Goal: Transaction & Acquisition: Download file/media

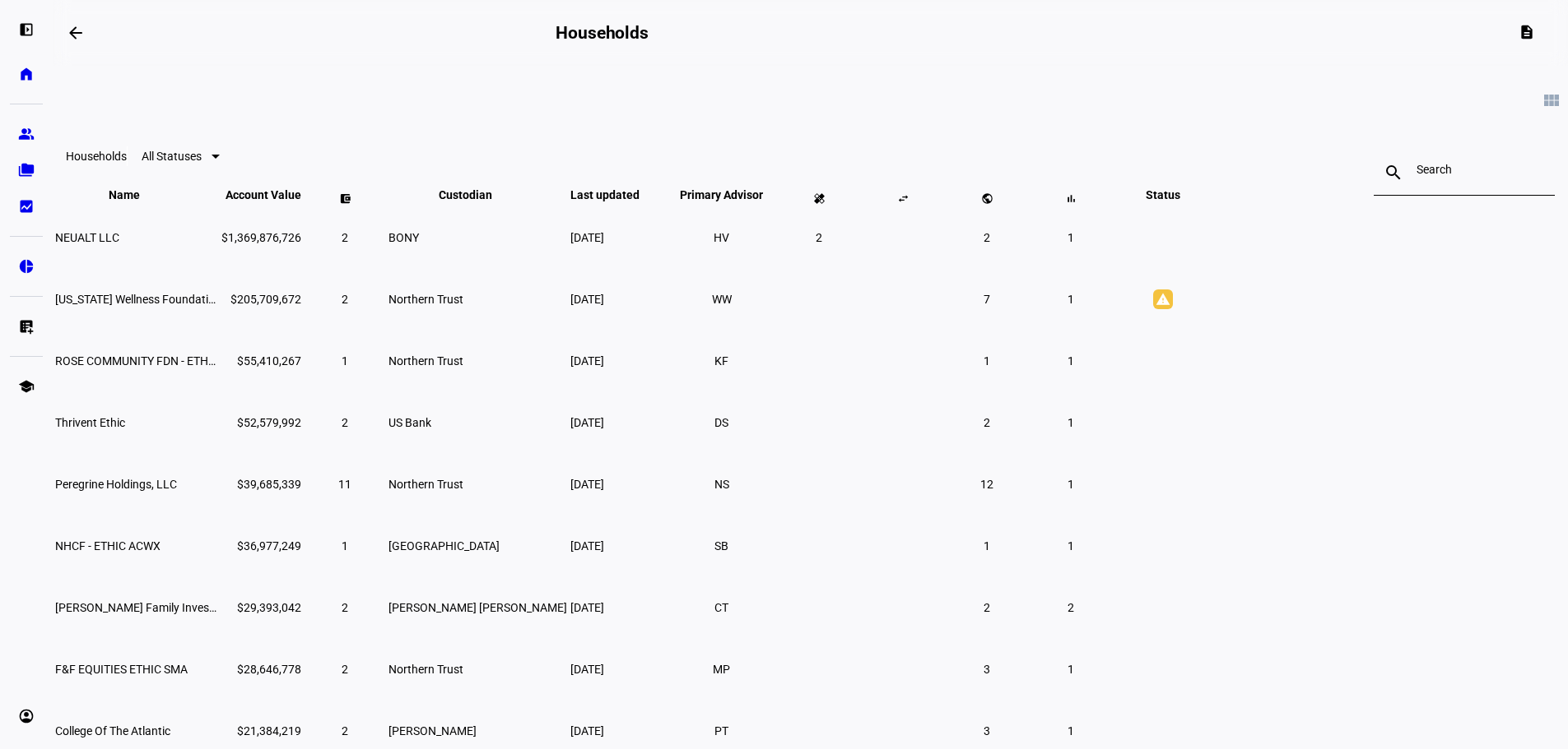
click at [657, 147] on mat-toolbar "Households All Statuses search close" at bounding box center [810, 157] width 1515 height 53
click at [29, 205] on eth-mat-symbol "bid_landscape" at bounding box center [26, 206] width 17 height 17
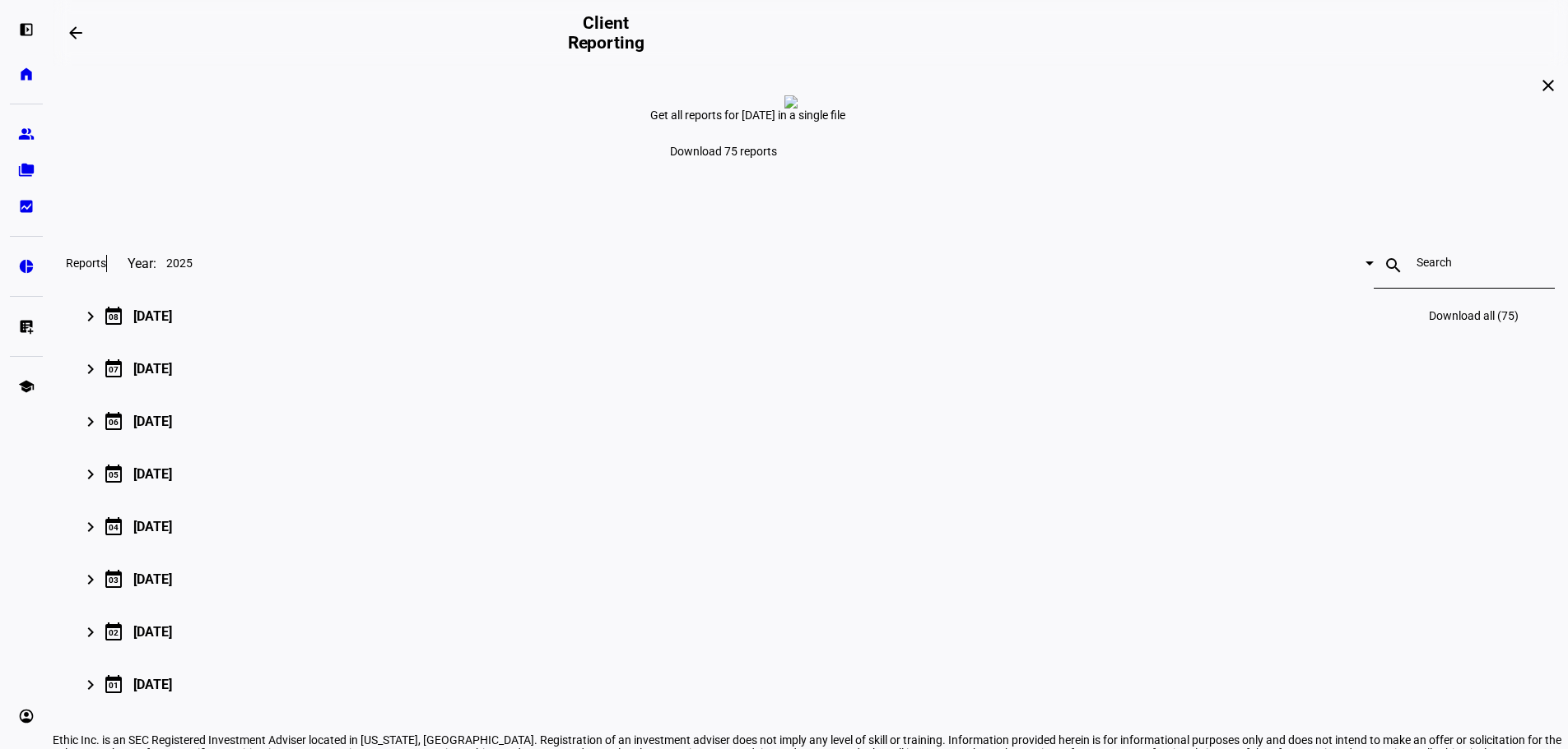
click at [100, 327] on mat-icon "keyboard_arrow_right" at bounding box center [91, 316] width 19 height 19
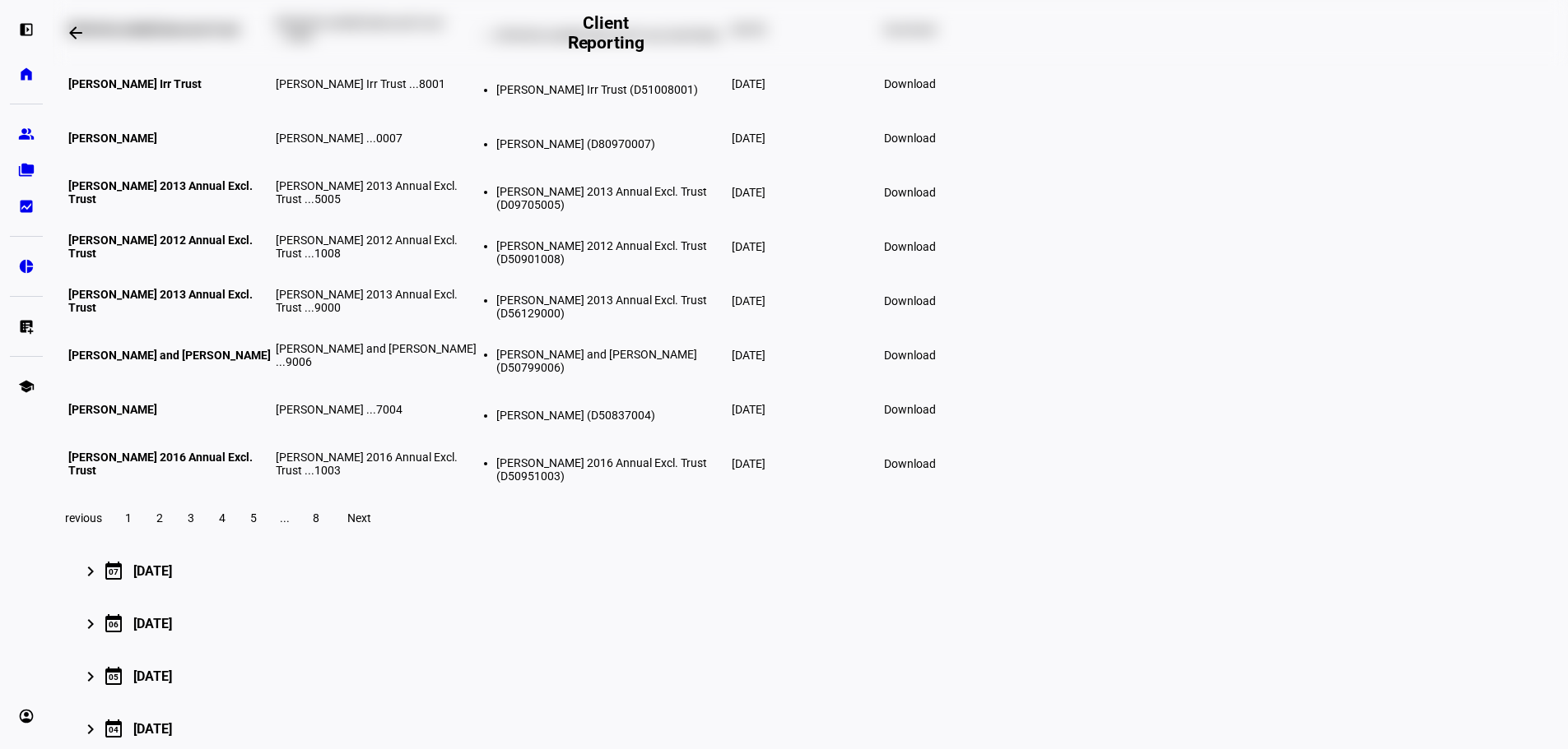
scroll to position [493, 0]
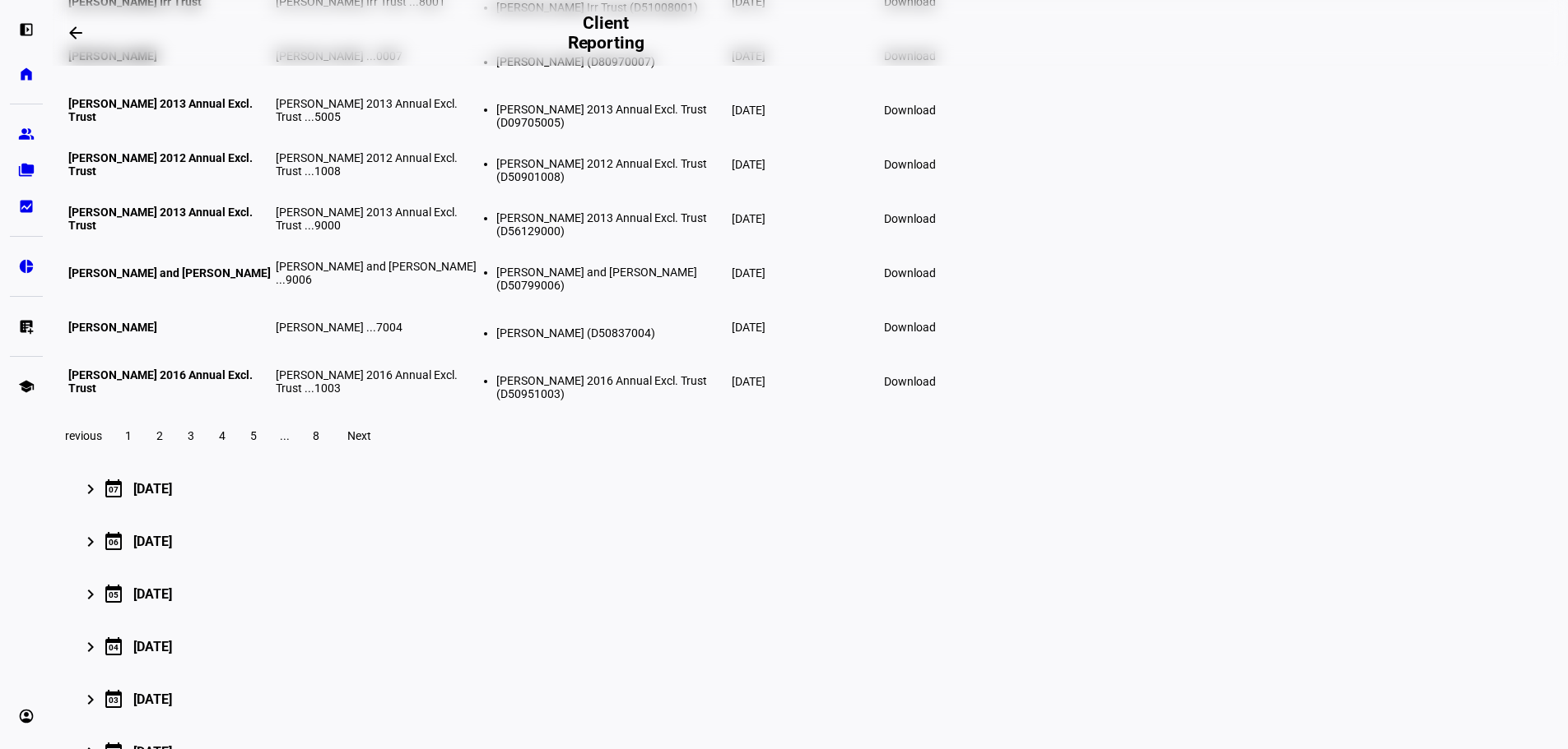
click at [163, 443] on span "2" at bounding box center [160, 436] width 7 height 14
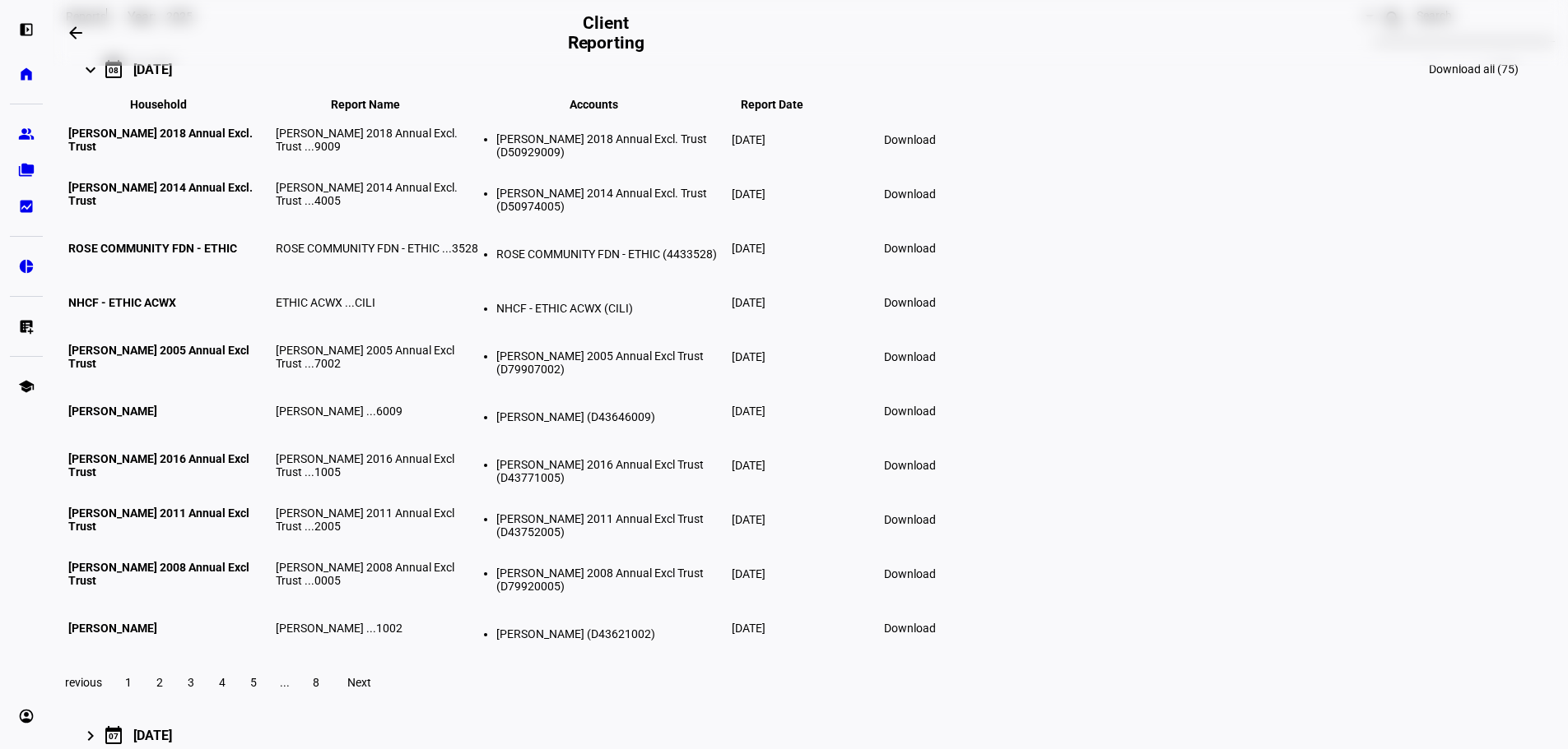
scroll to position [411, 0]
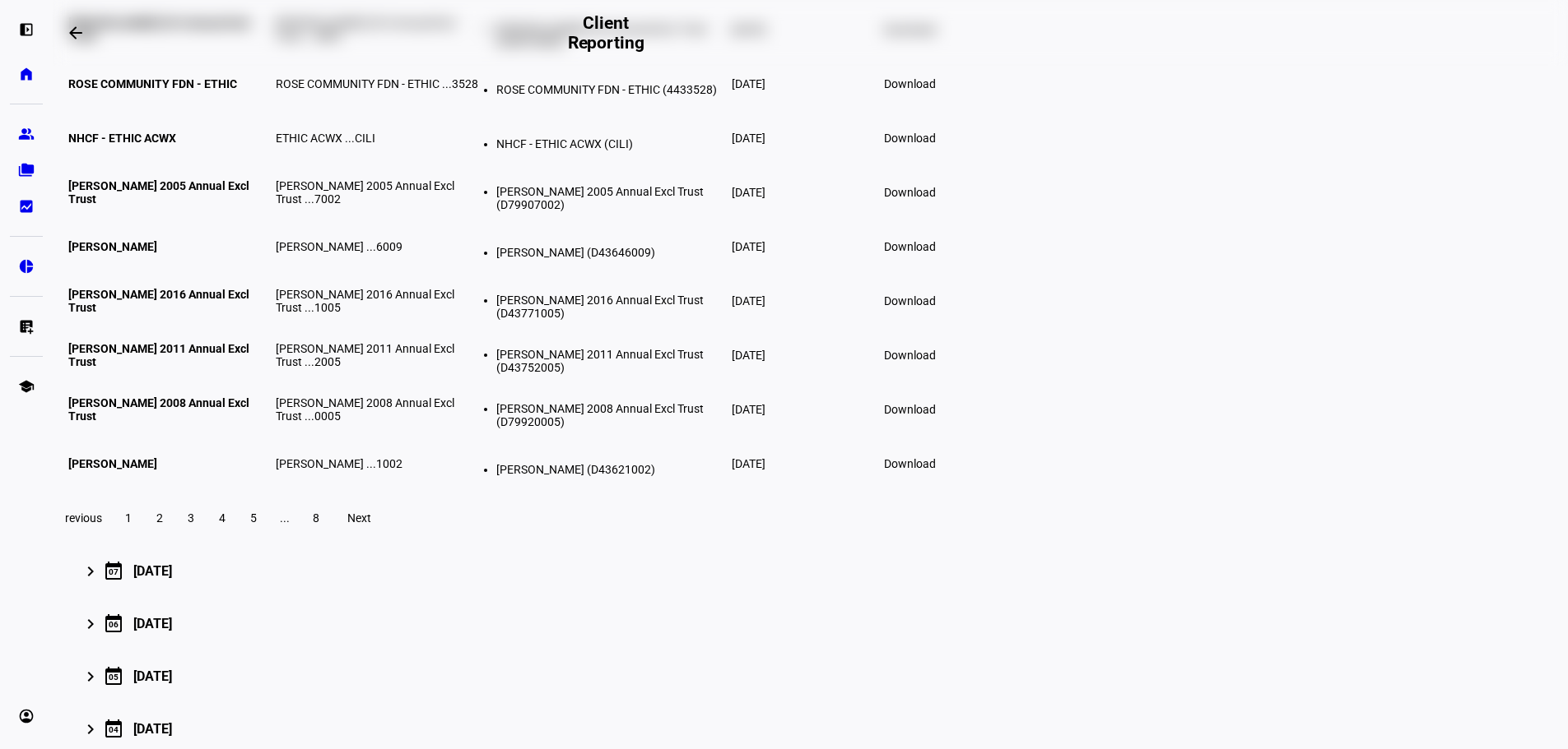
click at [195, 524] on span "3" at bounding box center [191, 518] width 7 height 14
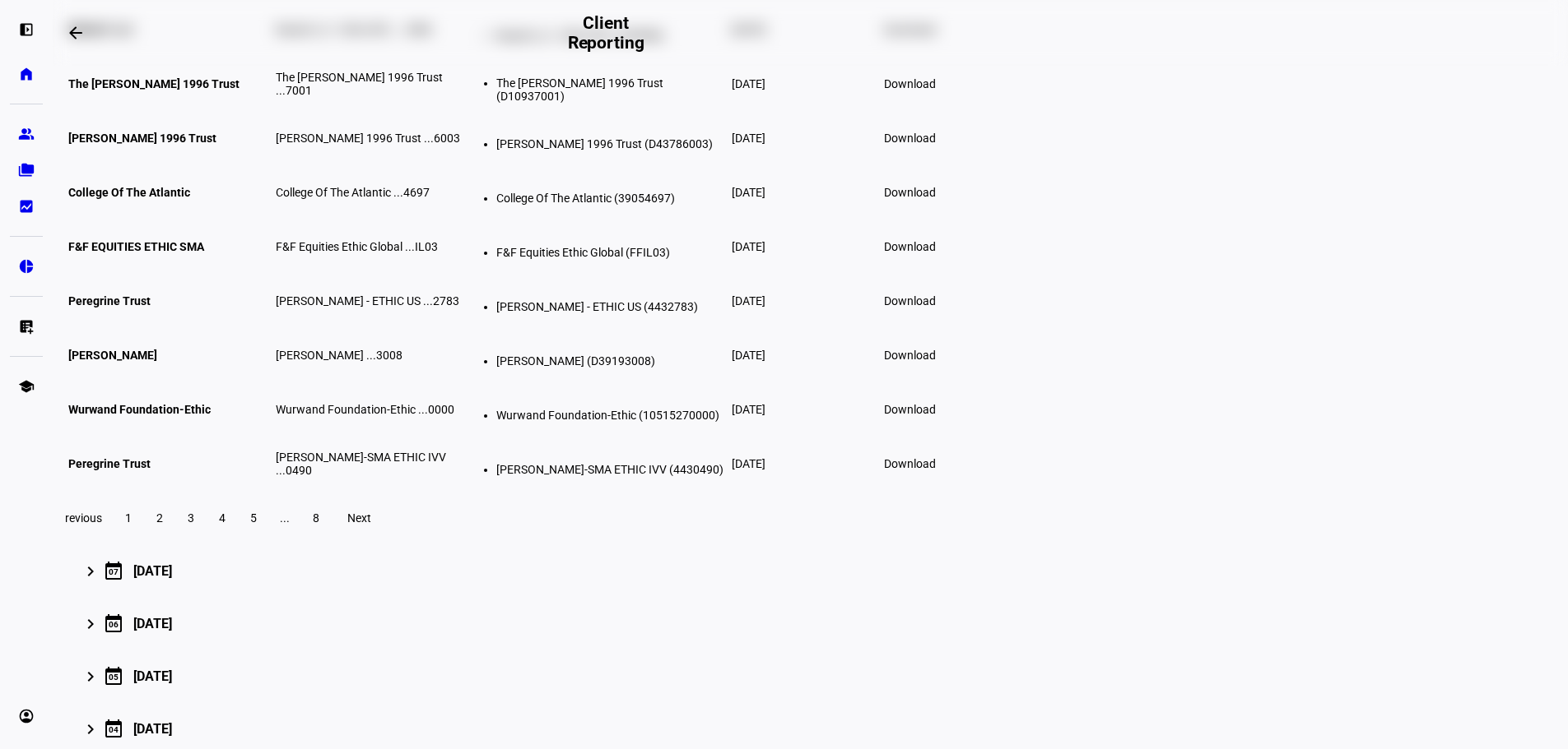
click at [226, 524] on span "4" at bounding box center [222, 518] width 7 height 14
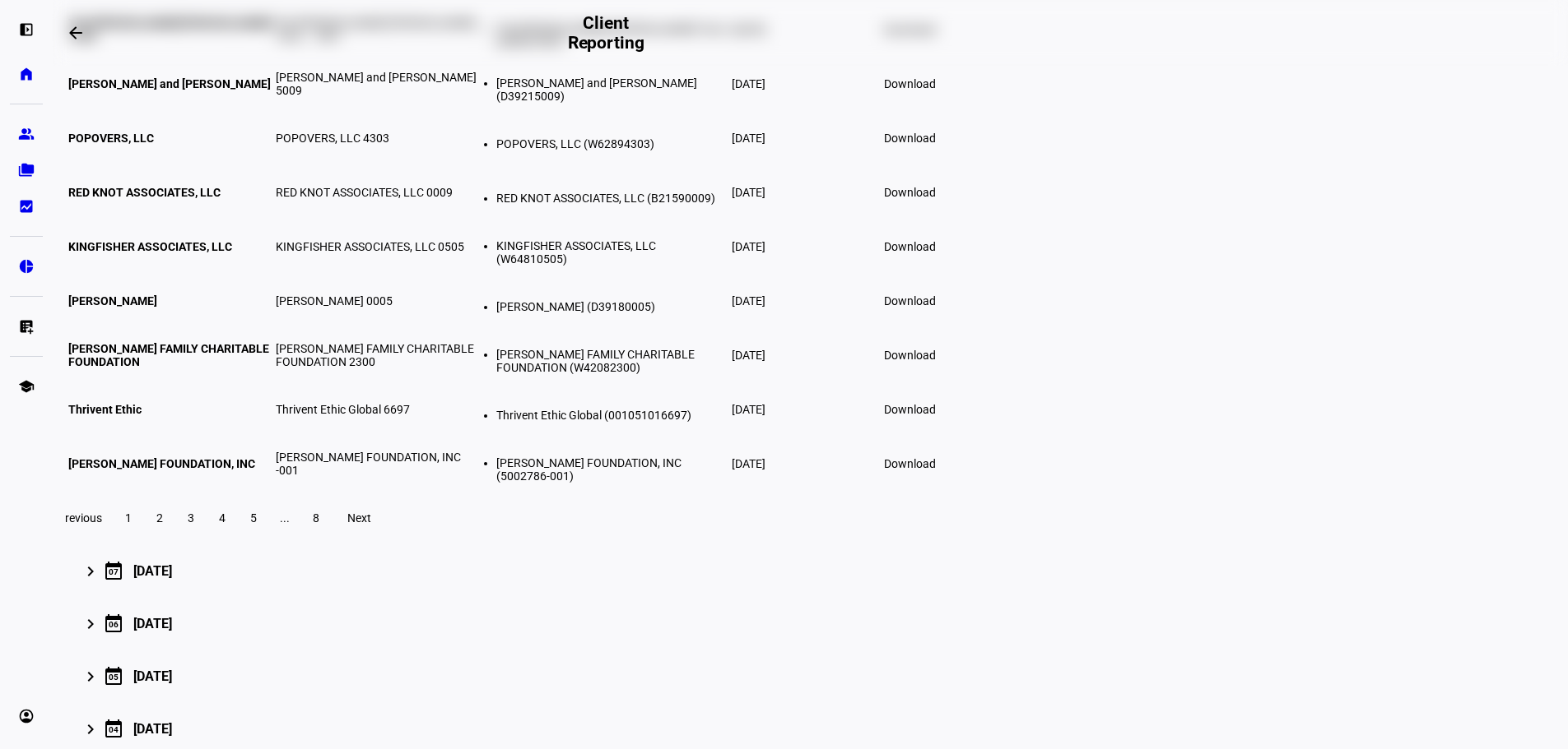
click at [269, 538] on span at bounding box center [253, 517] width 29 height 40
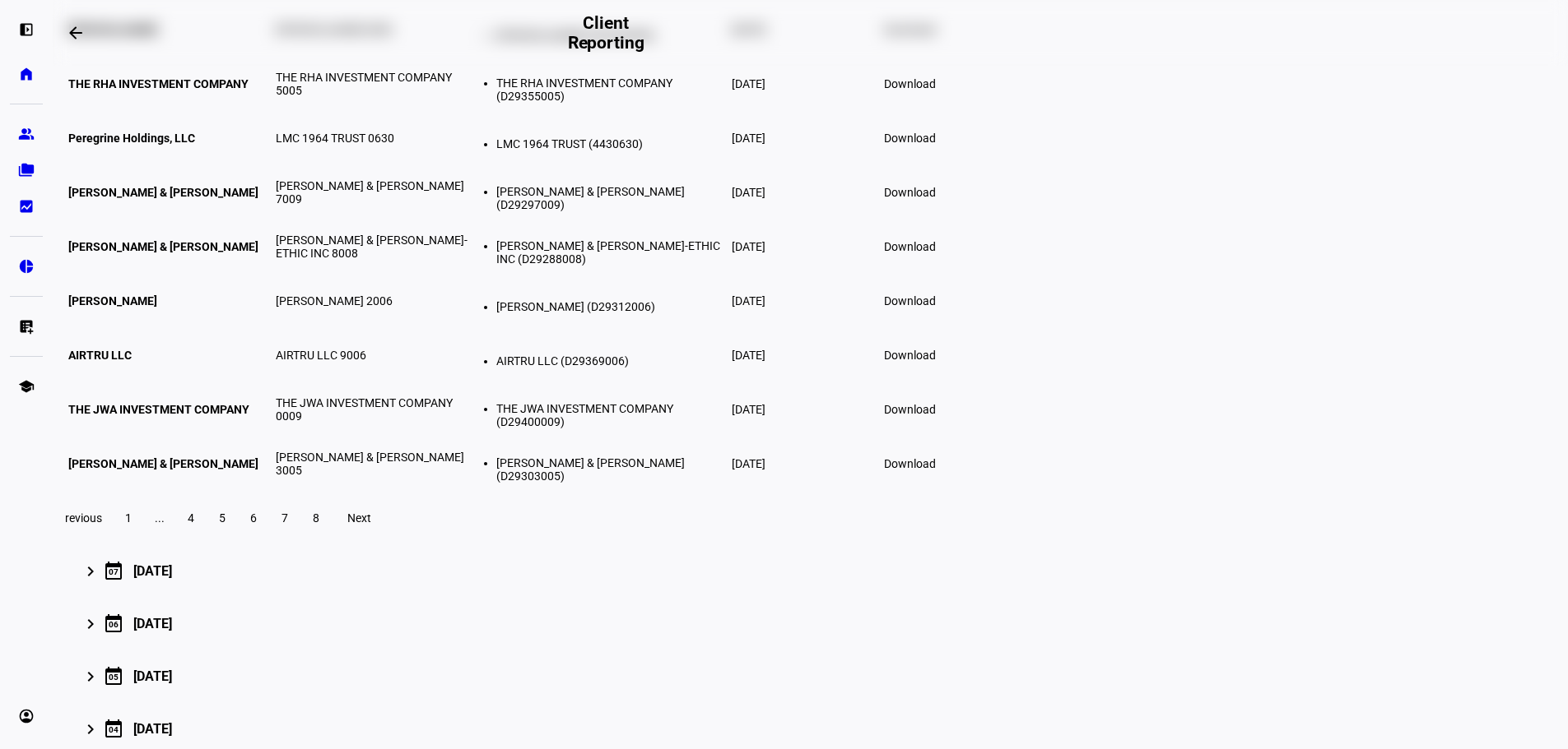
scroll to position [247, 0]
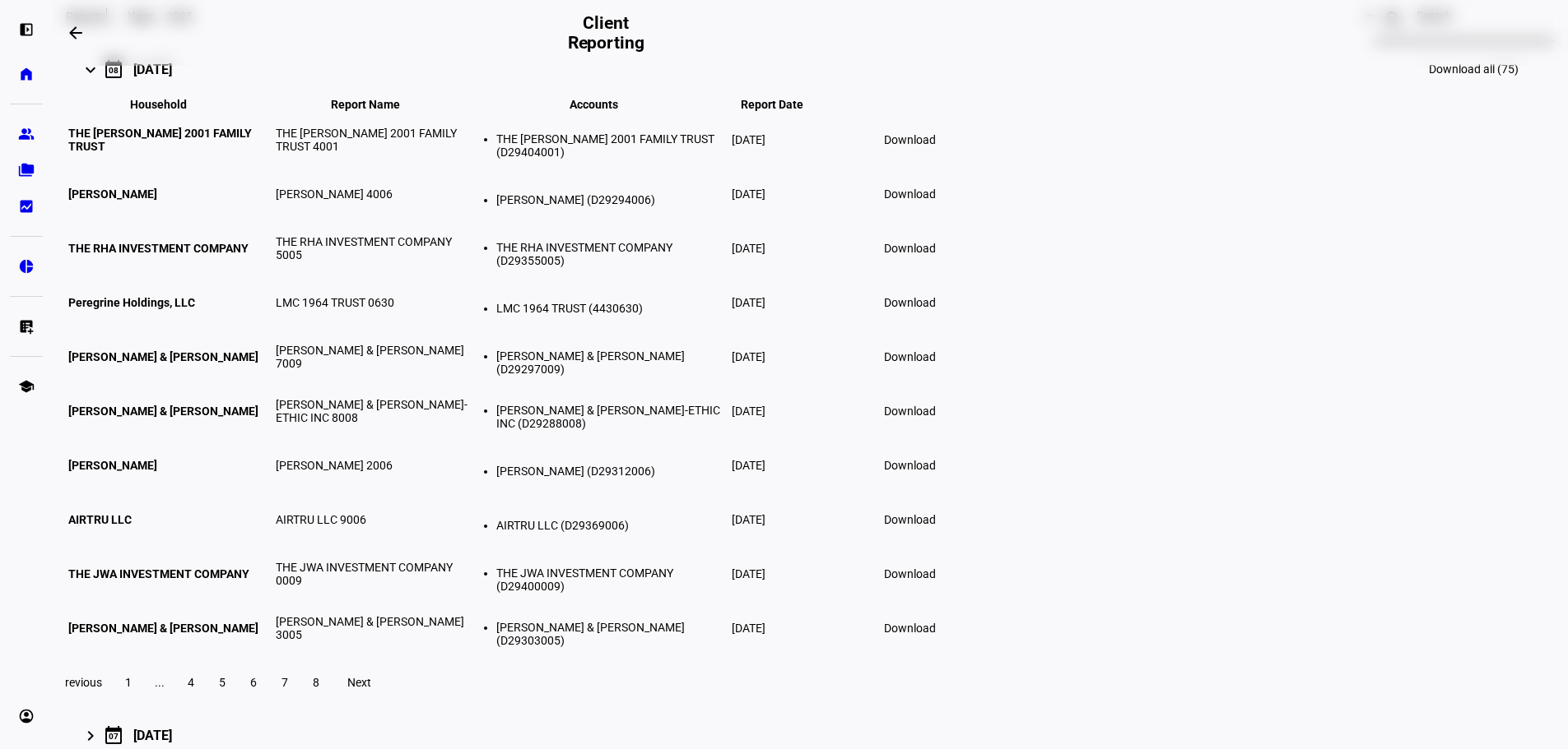
click at [1416, 22] on input at bounding box center [1464, 16] width 95 height 14
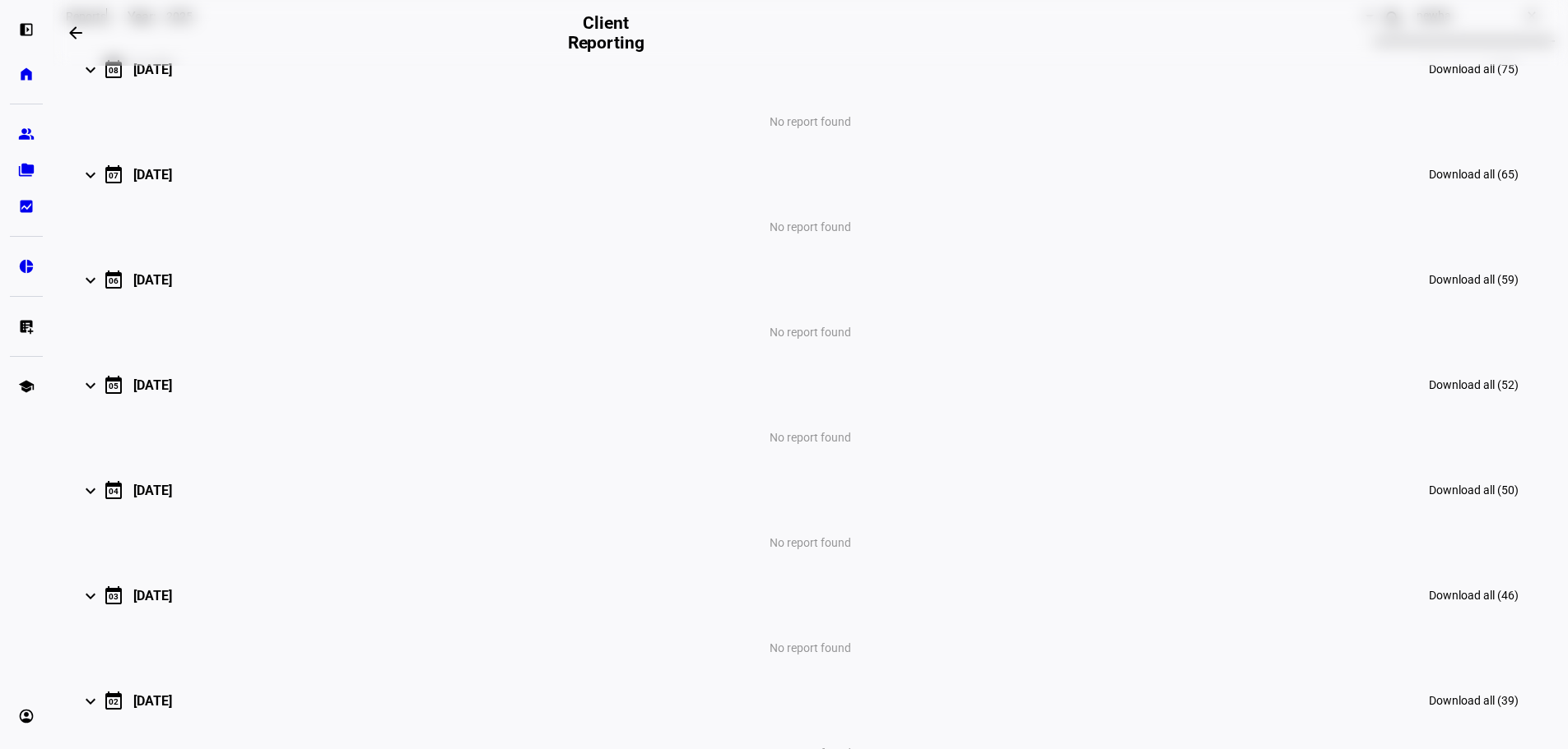
click at [1416, 22] on input "newha" at bounding box center [1464, 16] width 95 height 14
type input "new ha"
click at [1416, 22] on input "new ha" at bounding box center [1464, 16] width 95 height 14
drag, startPoint x: 1164, startPoint y: 151, endPoint x: 1101, endPoint y: 148, distance: 63.1
click at [1373, 42] on div "search new ha close" at bounding box center [1464, 18] width 181 height 46
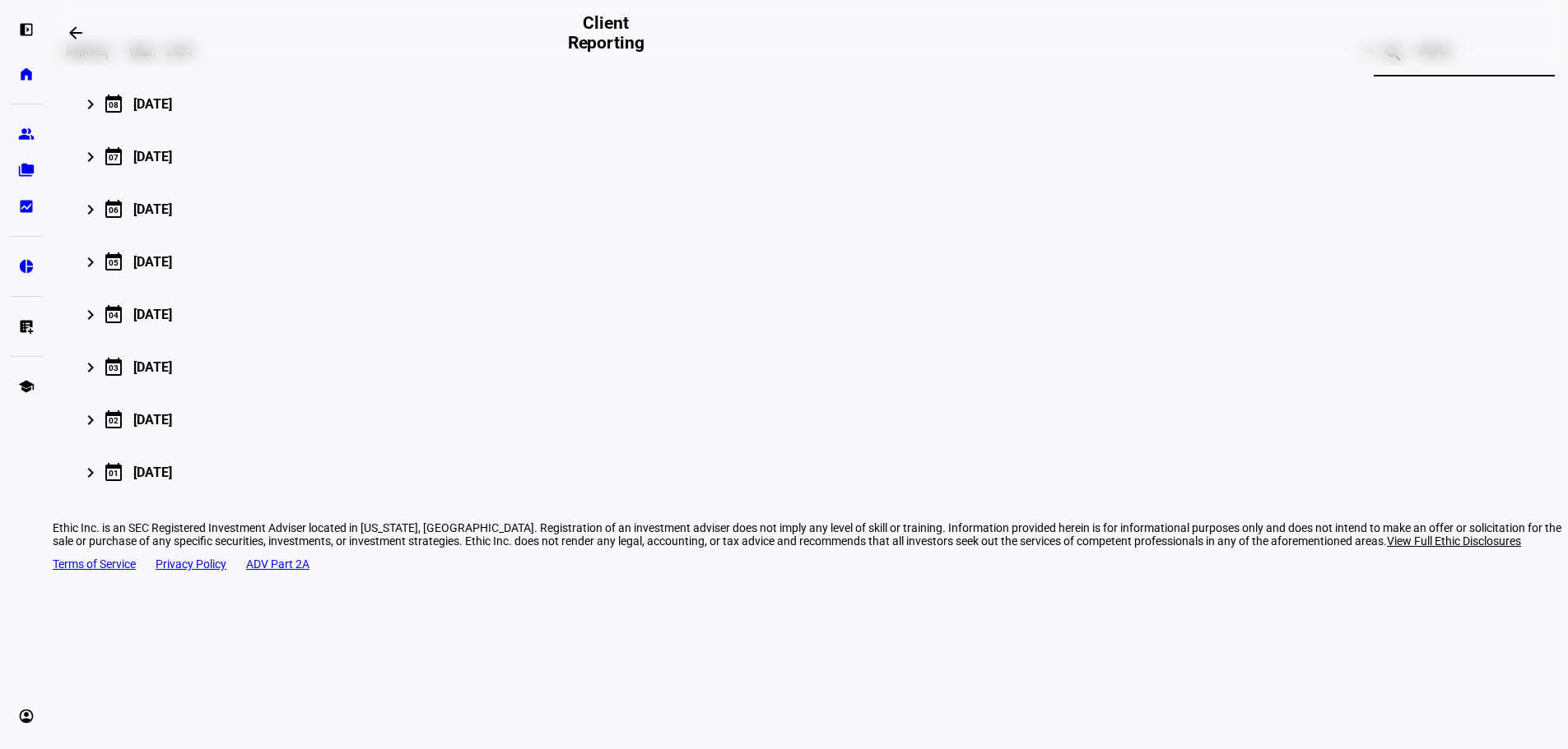
scroll to position [244, 0]
click at [100, 115] on mat-icon "keyboard_arrow_right" at bounding box center [91, 104] width 19 height 19
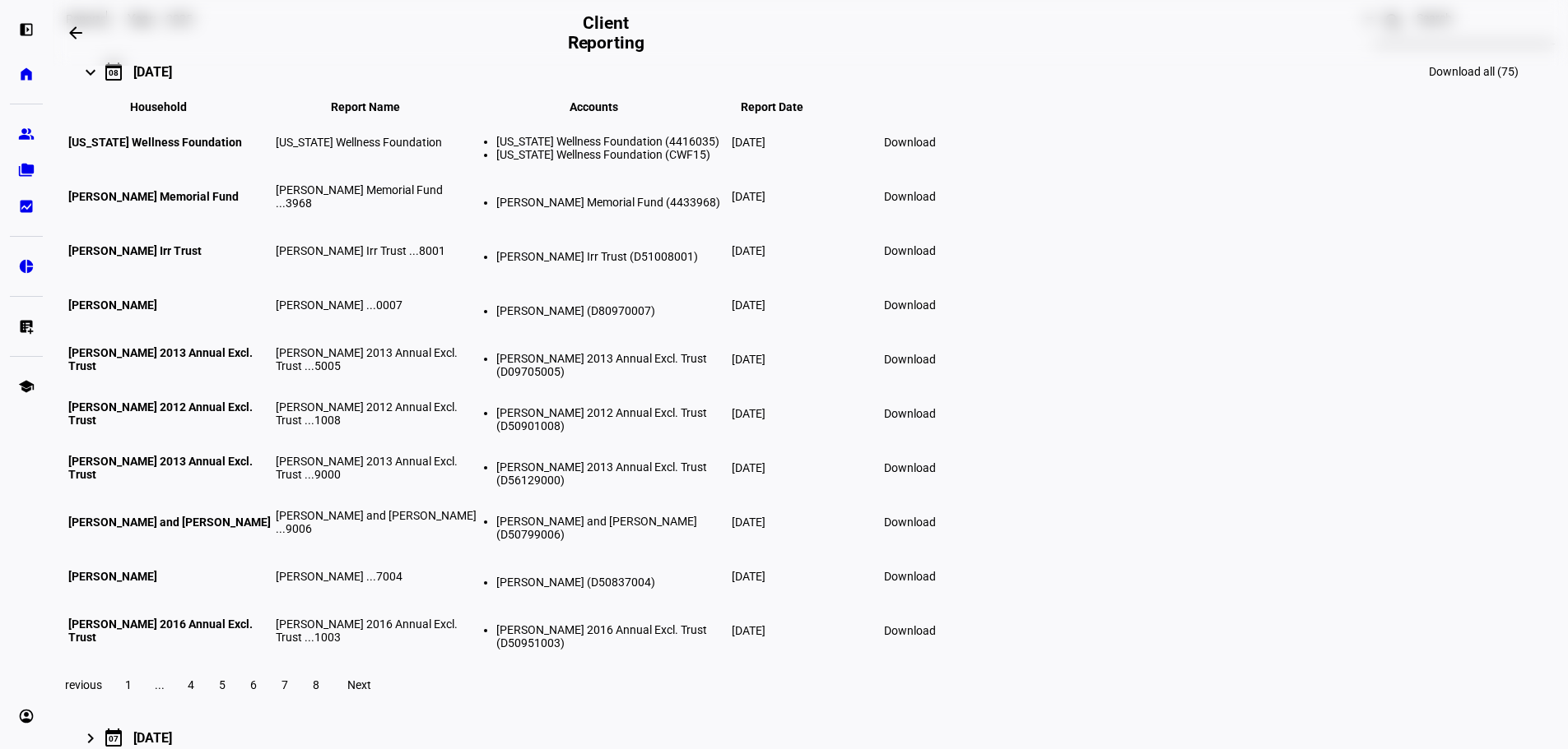
click at [1416, 24] on input at bounding box center [1464, 18] width 95 height 14
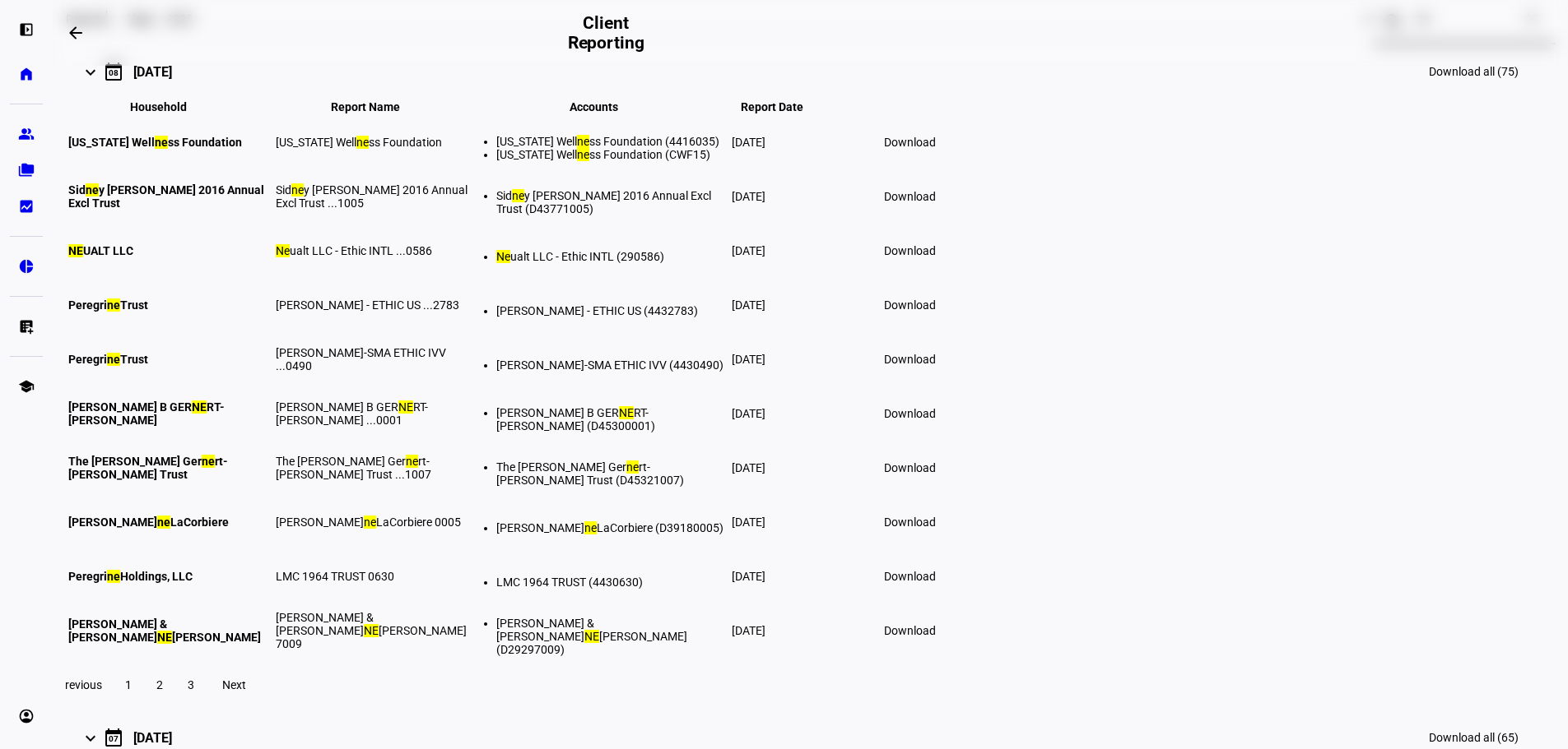
type input "n"
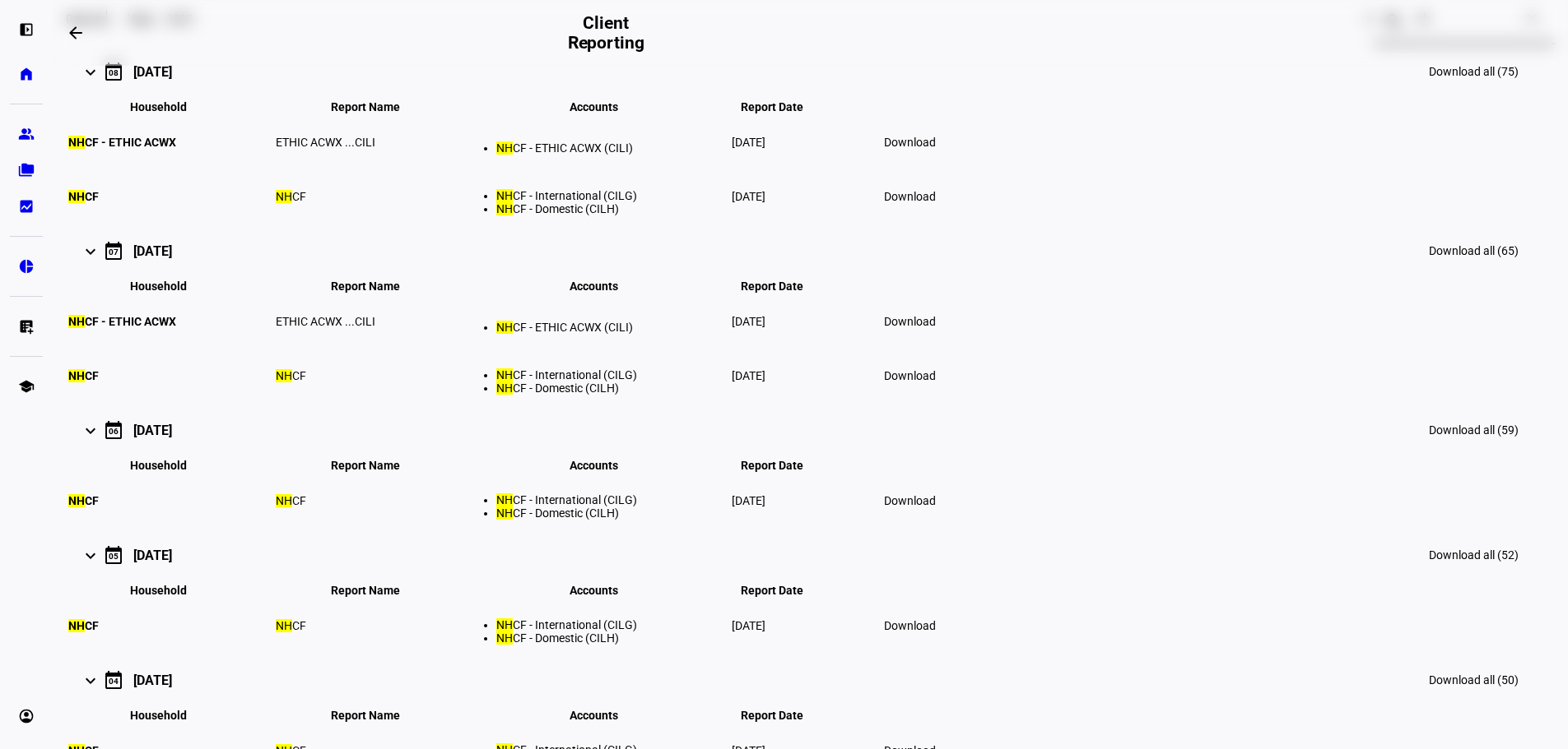
type input "nh"
click at [935, 149] on span "Download" at bounding box center [909, 143] width 52 height 14
click at [935, 328] on span "Download" at bounding box center [909, 322] width 52 height 14
